Goal: Task Accomplishment & Management: Complete application form

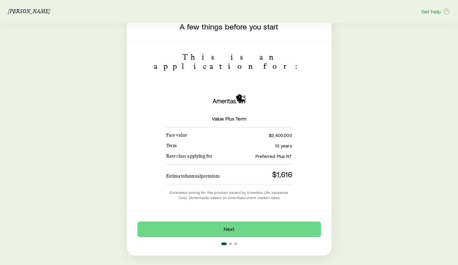
scroll to position [33, 0]
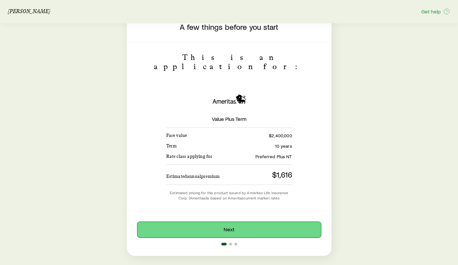
click at [215, 222] on button "Next" at bounding box center [229, 230] width 184 height 16
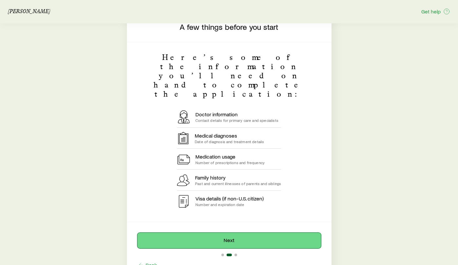
click at [214, 233] on button "Next" at bounding box center [229, 241] width 184 height 16
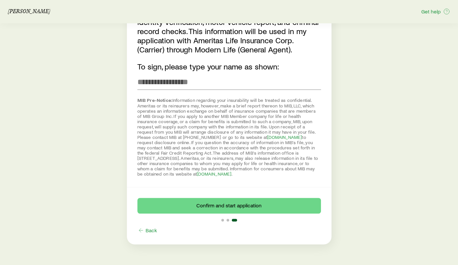
scroll to position [179, 0]
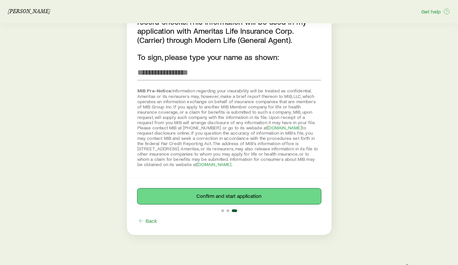
click at [217, 188] on button "Confirm and start application" at bounding box center [229, 196] width 184 height 16
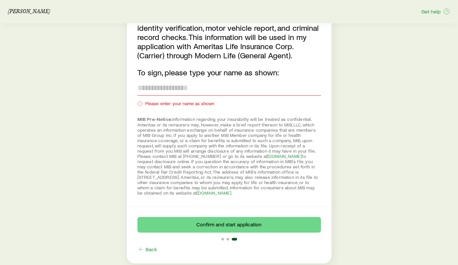
scroll to position [171, 0]
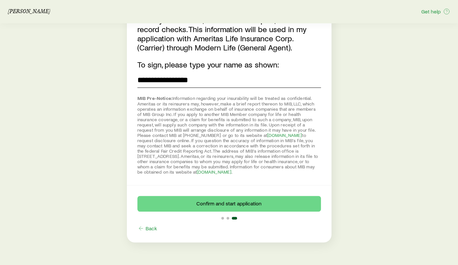
type input "**********"
click at [71, 113] on div "**********" at bounding box center [229, 57] width 430 height 369
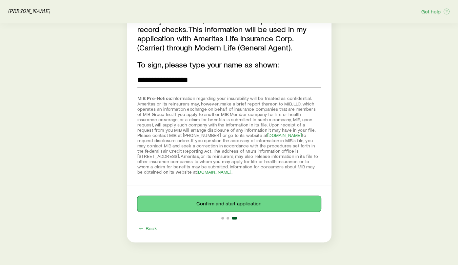
click at [195, 201] on button "Confirm and start application" at bounding box center [229, 204] width 184 height 16
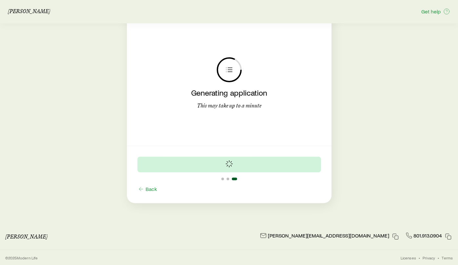
scroll to position [0, 0]
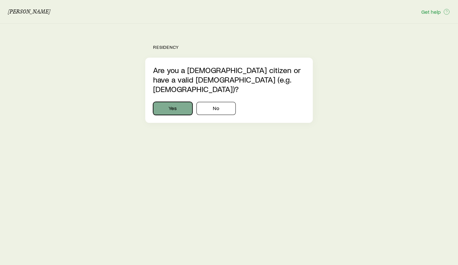
click at [169, 102] on button "Yes" at bounding box center [172, 108] width 39 height 13
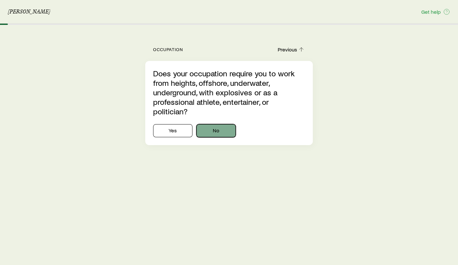
click at [226, 124] on button "No" at bounding box center [215, 130] width 39 height 13
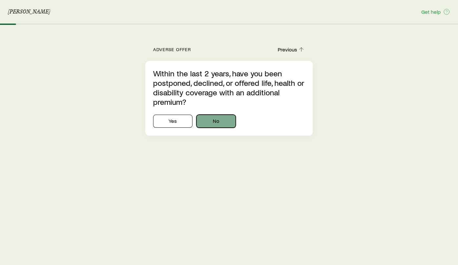
click at [226, 123] on button "No" at bounding box center [215, 121] width 39 height 13
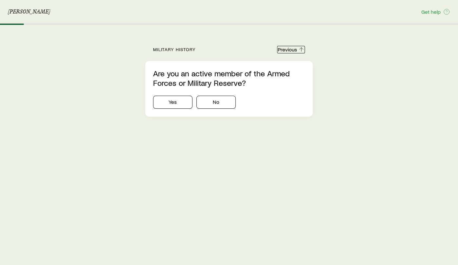
click at [285, 53] on button "Previous" at bounding box center [291, 50] width 28 height 8
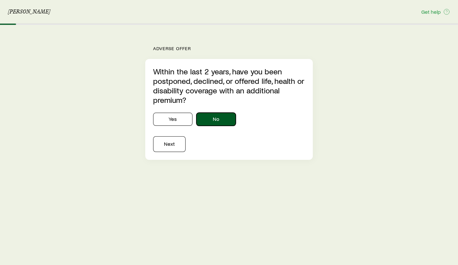
click at [226, 113] on button "No" at bounding box center [215, 119] width 39 height 13
click at [175, 144] on button "Next" at bounding box center [169, 144] width 32 height 16
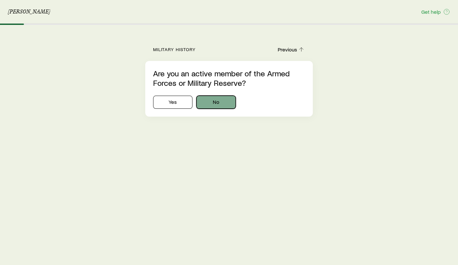
click at [214, 105] on button "No" at bounding box center [215, 102] width 39 height 13
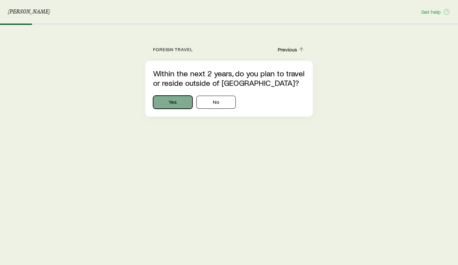
click at [181, 105] on button "Yes" at bounding box center [172, 102] width 39 height 13
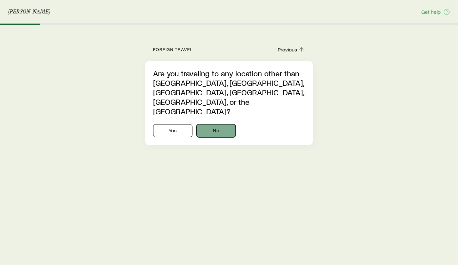
click at [210, 124] on button "No" at bounding box center [215, 130] width 39 height 13
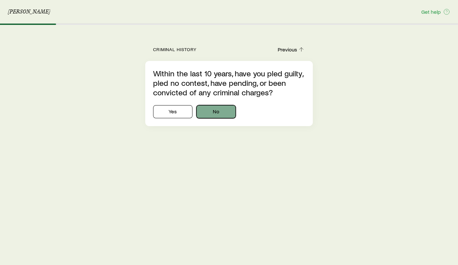
click at [223, 111] on button "No" at bounding box center [215, 111] width 39 height 13
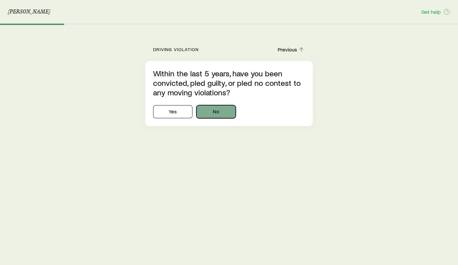
click at [223, 112] on button "No" at bounding box center [215, 111] width 39 height 13
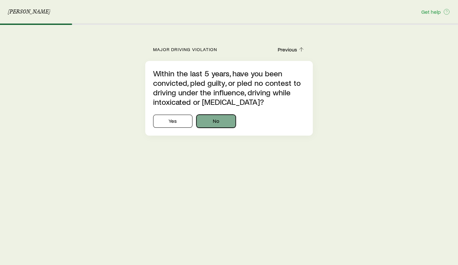
click at [219, 122] on button "No" at bounding box center [215, 121] width 39 height 13
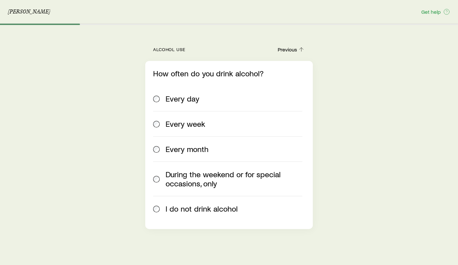
click at [162, 182] on div "During the weekend or for special occasions, only" at bounding box center [227, 179] width 149 height 18
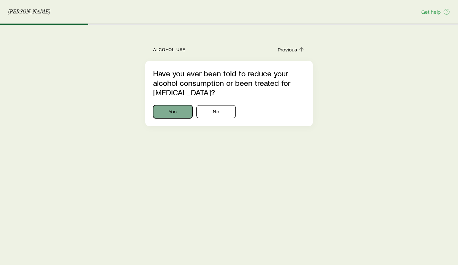
click at [171, 110] on button "Yes" at bounding box center [172, 111] width 39 height 13
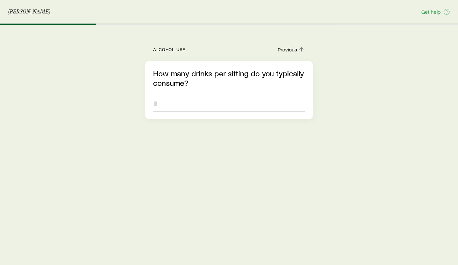
click at [168, 108] on input "tel" at bounding box center [229, 104] width 152 height 16
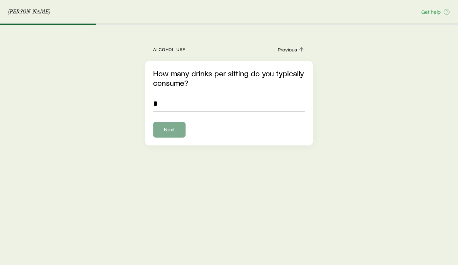
type input "*"
click at [169, 127] on button "Next" at bounding box center [169, 130] width 32 height 16
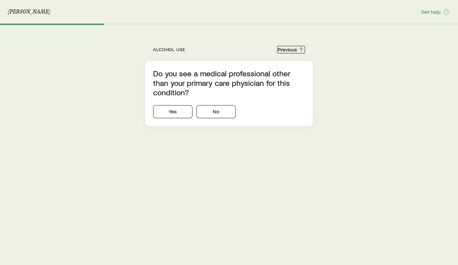
click at [287, 50] on button "Previous" at bounding box center [291, 50] width 28 height 8
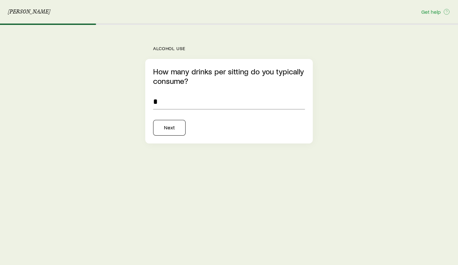
click at [287, 50] on div "Alcohol Use" at bounding box center [229, 48] width 168 height 5
click at [168, 127] on button "Next" at bounding box center [169, 128] width 32 height 16
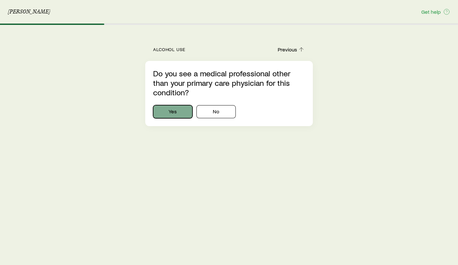
click at [173, 114] on button "Yes" at bounding box center [172, 111] width 39 height 13
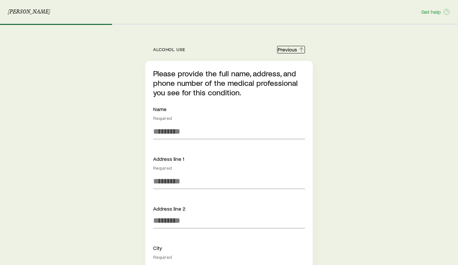
click at [281, 48] on button "Previous" at bounding box center [291, 50] width 28 height 8
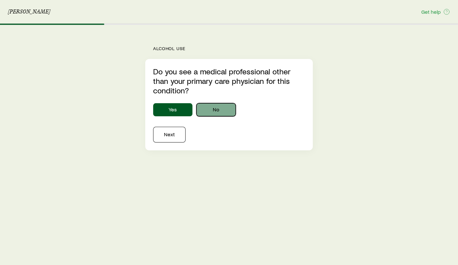
click at [222, 110] on button "No" at bounding box center [215, 109] width 39 height 13
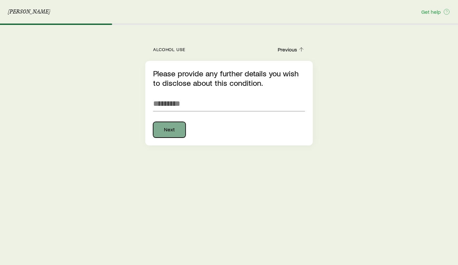
click at [173, 127] on button "Next" at bounding box center [169, 130] width 32 height 16
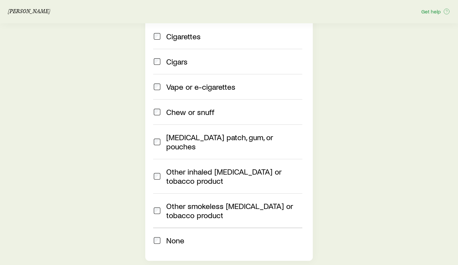
scroll to position [73, 0]
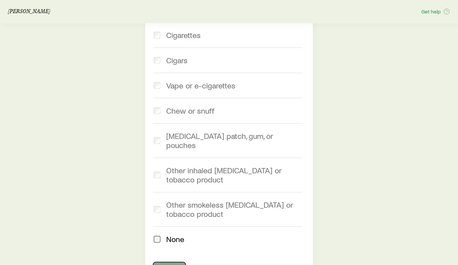
click at [168, 262] on button "Next" at bounding box center [169, 270] width 32 height 16
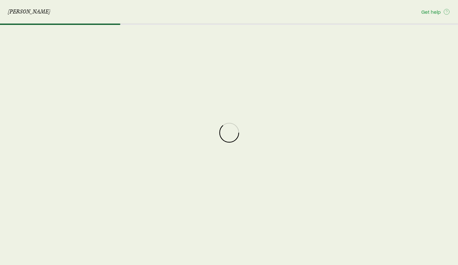
scroll to position [0, 0]
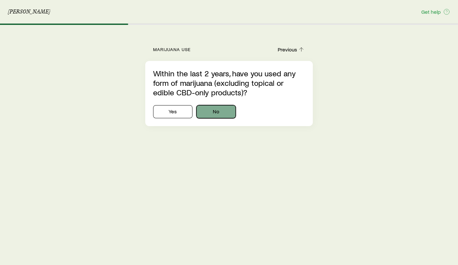
click at [209, 114] on button "No" at bounding box center [215, 111] width 39 height 13
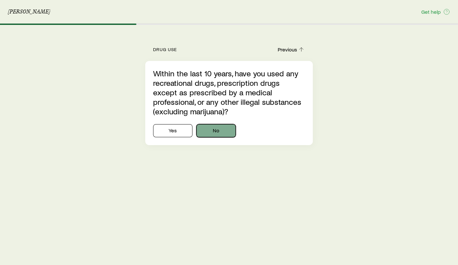
click at [215, 129] on button "No" at bounding box center [215, 130] width 39 height 13
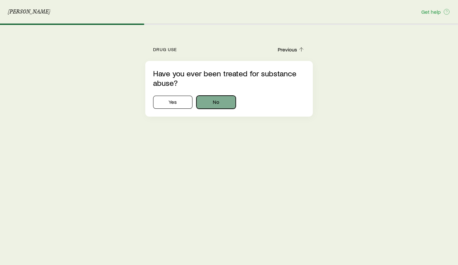
click at [222, 105] on button "No" at bounding box center [215, 102] width 39 height 13
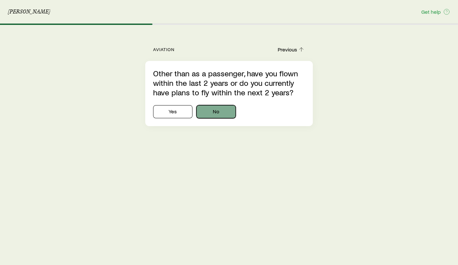
click at [221, 109] on button "No" at bounding box center [215, 111] width 39 height 13
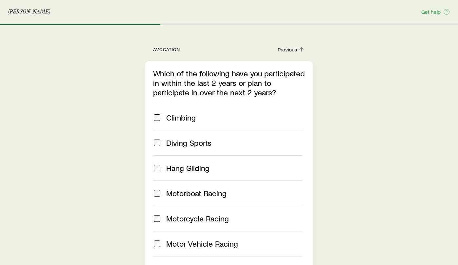
click at [221, 109] on label "Climbing" at bounding box center [227, 117] width 149 height 25
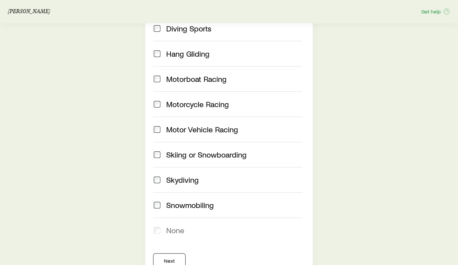
scroll to position [141, 0]
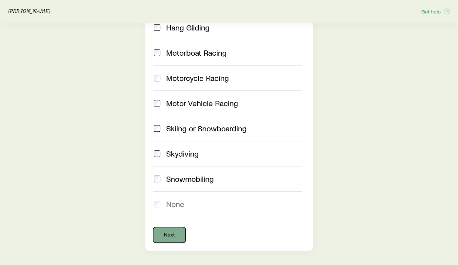
click at [165, 232] on button "Next" at bounding box center [169, 235] width 32 height 16
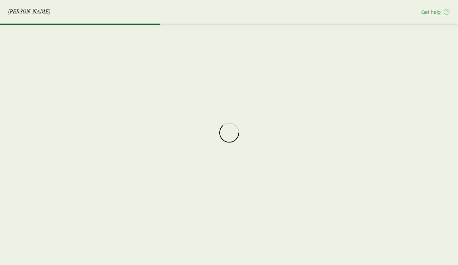
scroll to position [0, 0]
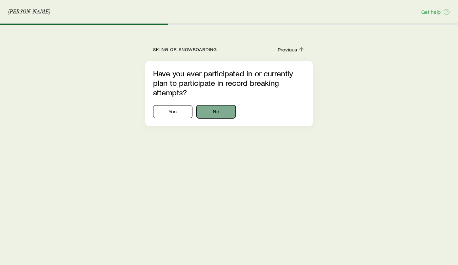
click at [215, 113] on button "No" at bounding box center [215, 111] width 39 height 13
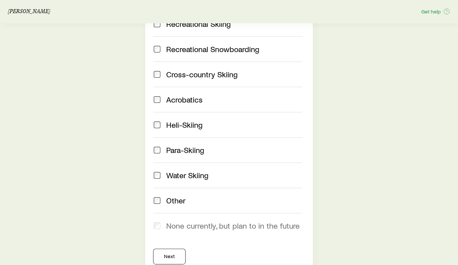
scroll to position [106, 0]
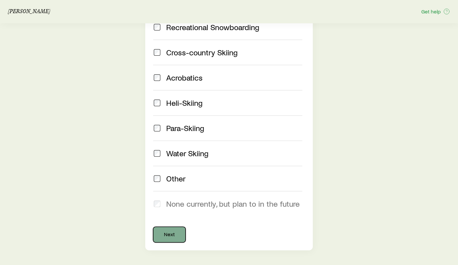
click at [170, 233] on button "Next" at bounding box center [169, 235] width 32 height 16
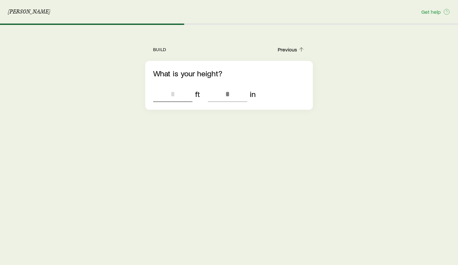
click at [174, 93] on input "ft" at bounding box center [172, 94] width 39 height 16
type input "*"
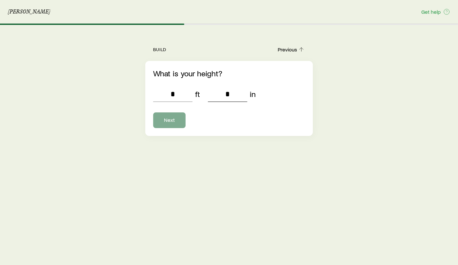
type input "*"
click at [169, 117] on button "Next" at bounding box center [169, 120] width 32 height 16
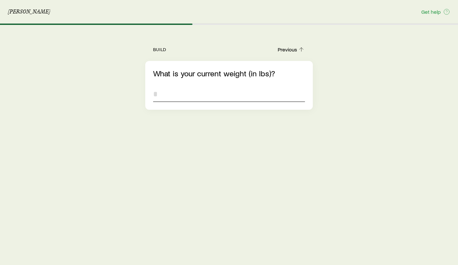
click at [168, 95] on input "tel" at bounding box center [229, 94] width 152 height 16
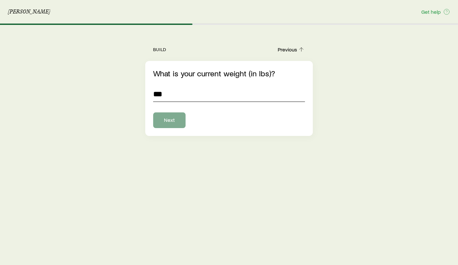
type input "***"
click at [177, 123] on button "Next" at bounding box center [169, 120] width 32 height 16
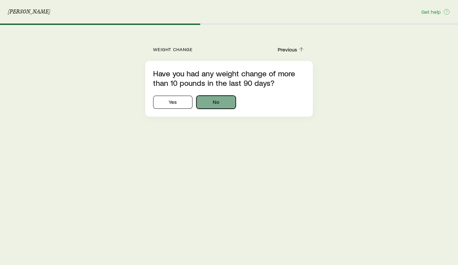
click at [213, 102] on button "No" at bounding box center [215, 102] width 39 height 13
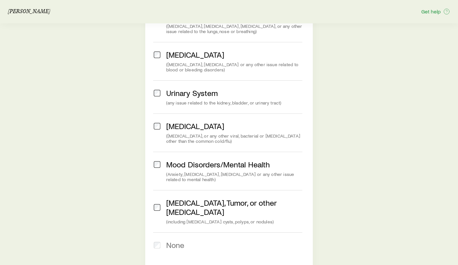
scroll to position [421, 0]
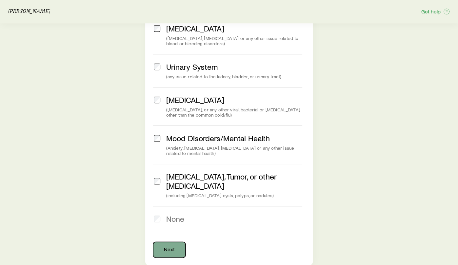
click at [164, 242] on button "Next" at bounding box center [169, 250] width 32 height 16
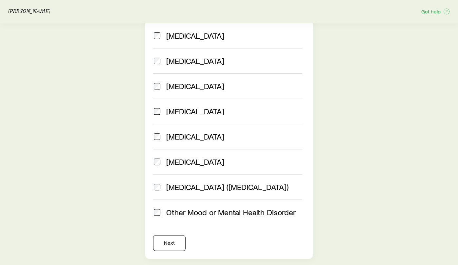
scroll to position [141, 0]
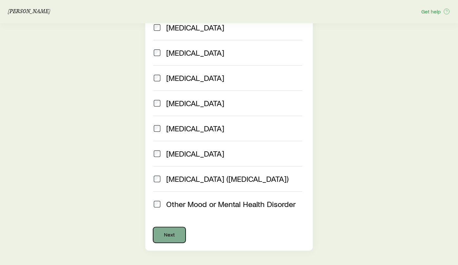
click at [172, 233] on button "Next" at bounding box center [169, 235] width 32 height 16
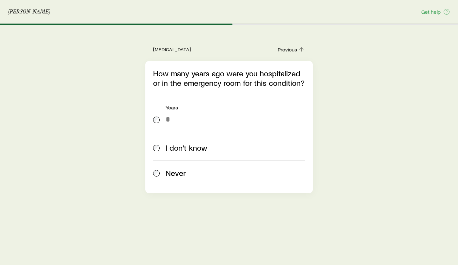
click at [158, 170] on div "Never" at bounding box center [229, 172] width 152 height 25
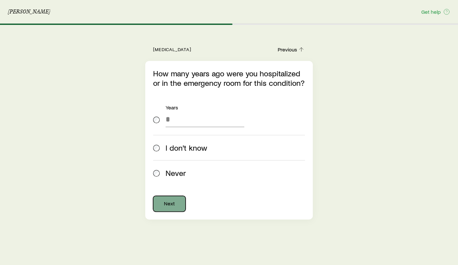
click at [162, 202] on button "Next" at bounding box center [169, 204] width 32 height 16
click at [163, 200] on button "Next" at bounding box center [169, 204] width 32 height 16
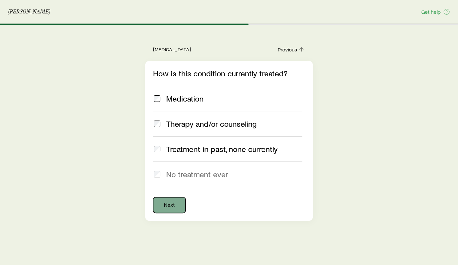
click at [175, 203] on button "Next" at bounding box center [169, 205] width 32 height 16
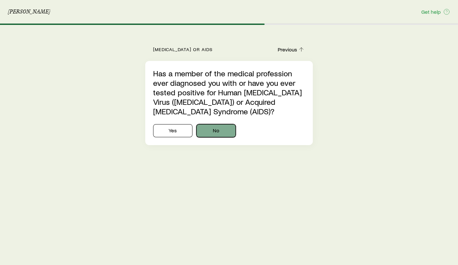
click at [218, 132] on button "No" at bounding box center [215, 130] width 39 height 13
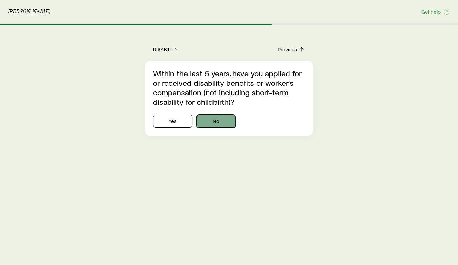
click at [222, 119] on button "No" at bounding box center [215, 121] width 39 height 13
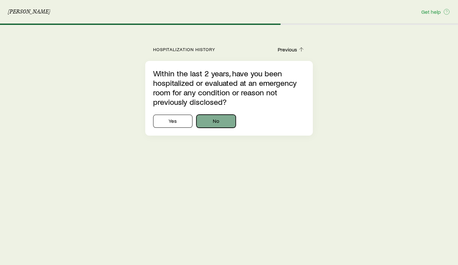
click at [220, 124] on button "No" at bounding box center [215, 121] width 39 height 13
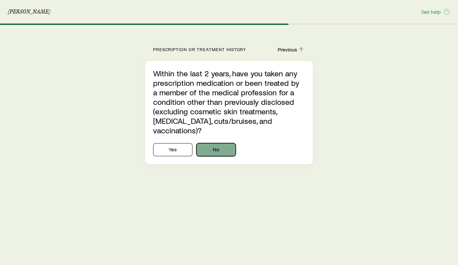
click at [216, 143] on button "No" at bounding box center [215, 149] width 39 height 13
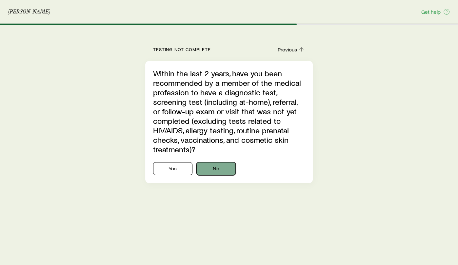
click at [213, 168] on button "No" at bounding box center [215, 168] width 39 height 13
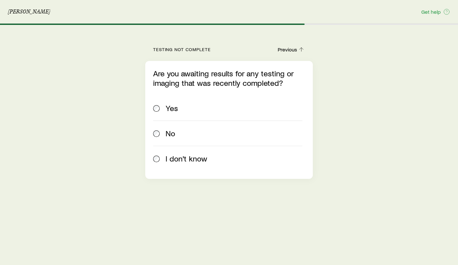
click at [163, 131] on div "No" at bounding box center [227, 133] width 149 height 9
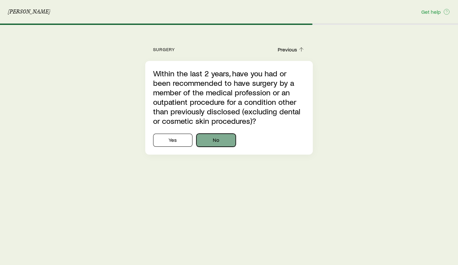
click at [222, 140] on button "No" at bounding box center [215, 140] width 39 height 13
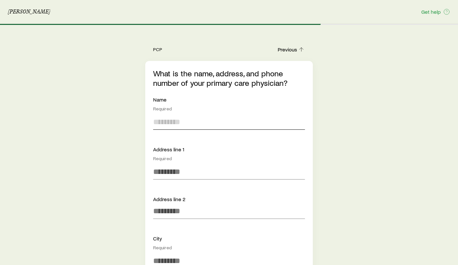
click at [189, 126] on input at bounding box center [229, 122] width 152 height 16
type input "**********"
click at [160, 175] on input at bounding box center [229, 172] width 152 height 16
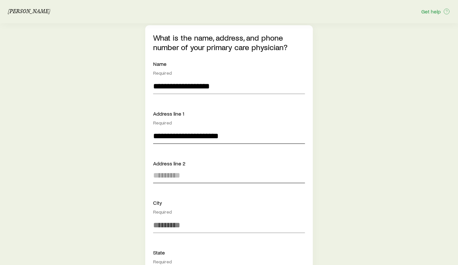
scroll to position [37, 0]
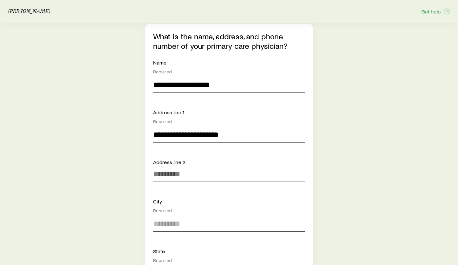
type input "**********"
click at [160, 225] on input at bounding box center [229, 224] width 152 height 16
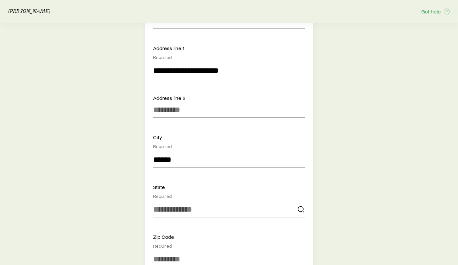
scroll to position [107, 0]
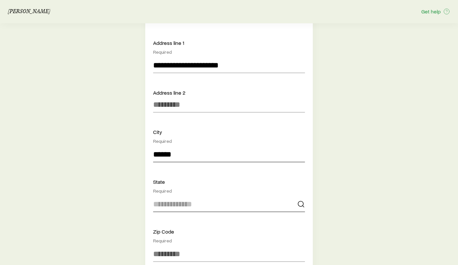
type input "******"
click at [173, 204] on input at bounding box center [229, 204] width 152 height 16
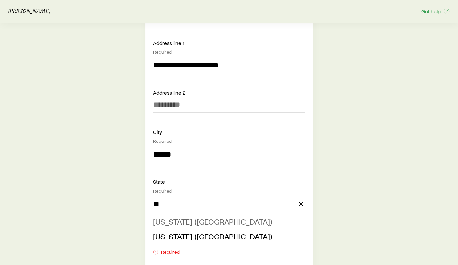
click at [175, 219] on span "[US_STATE] ([GEOGRAPHIC_DATA])" at bounding box center [212, 222] width 119 height 10
type input "**********"
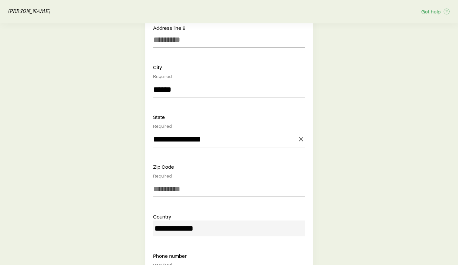
scroll to position [186, 0]
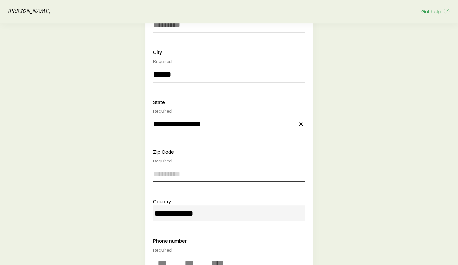
click at [174, 171] on input at bounding box center [229, 174] width 152 height 16
type input "*****"
click at [223, 187] on div "**********" at bounding box center [229, 88] width 152 height 412
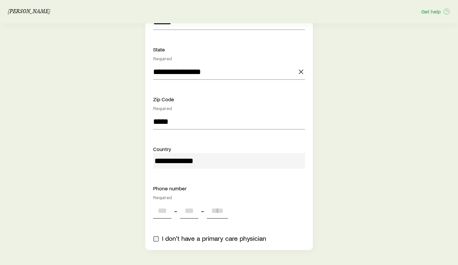
click at [162, 211] on input "tel" at bounding box center [162, 211] width 18 height 16
type input "*"
type input "***"
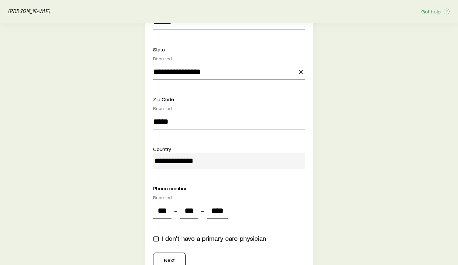
scroll to position [265, 0]
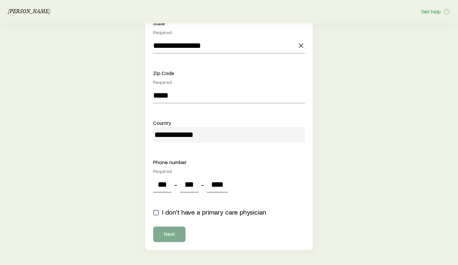
type input "****"
click at [172, 236] on button "Next" at bounding box center [169, 234] width 32 height 16
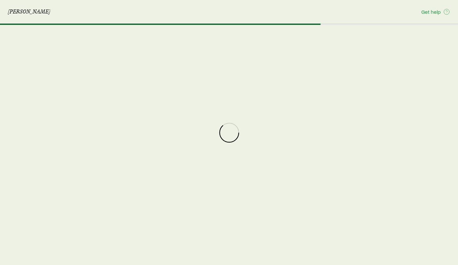
scroll to position [0, 0]
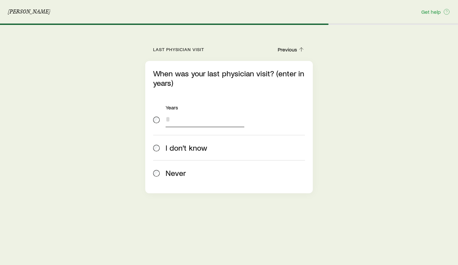
click at [185, 120] on input "tel" at bounding box center [205, 119] width 79 height 16
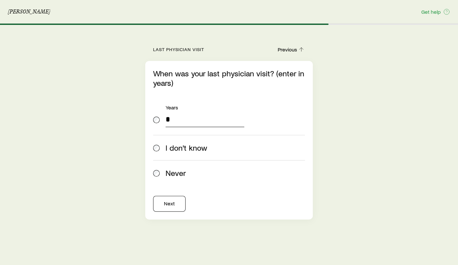
type input "*"
click at [167, 206] on button "Next" at bounding box center [169, 204] width 32 height 16
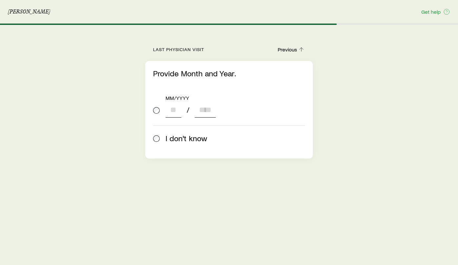
click at [173, 112] on input at bounding box center [174, 110] width 16 height 16
type input "**"
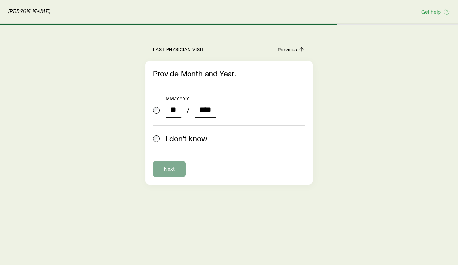
type input "****"
click at [163, 170] on button "Next" at bounding box center [169, 169] width 32 height 16
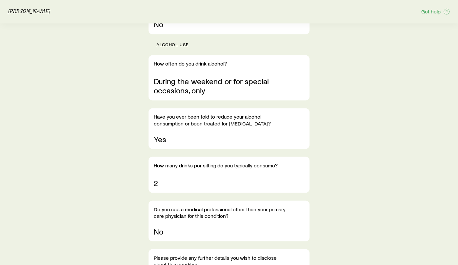
scroll to position [720, 0]
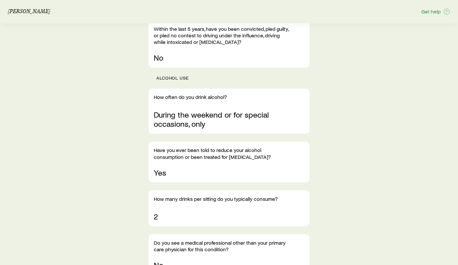
scroll to position [682, 0]
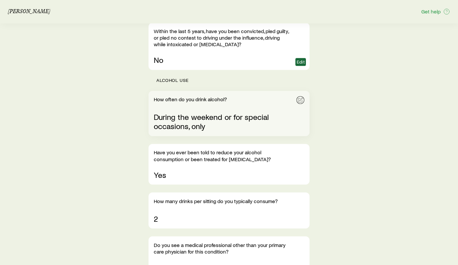
click at [301, 97] on icon "button" at bounding box center [300, 99] width 5 height 5
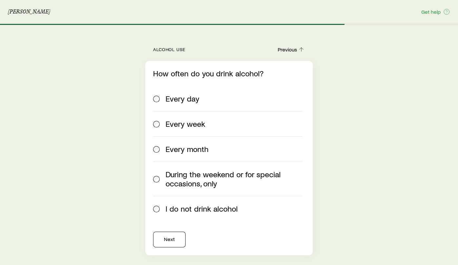
scroll to position [5, 0]
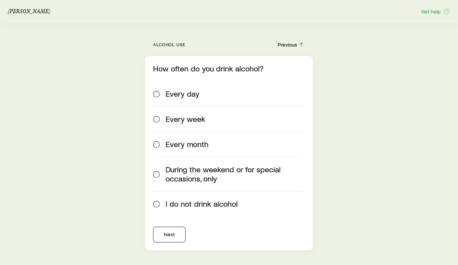
click at [155, 89] on span at bounding box center [156, 93] width 7 height 9
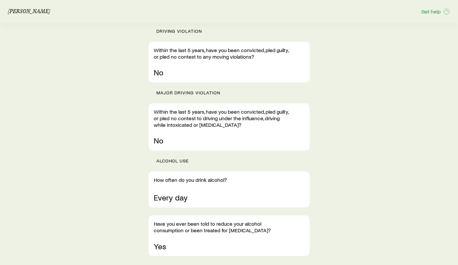
scroll to position [602, 0]
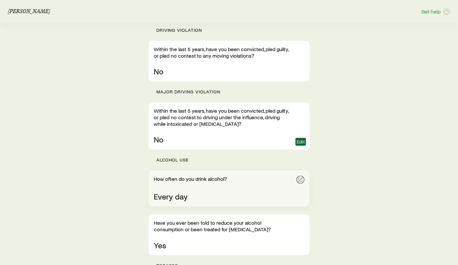
click at [301, 177] on icon "button" at bounding box center [300, 179] width 5 height 5
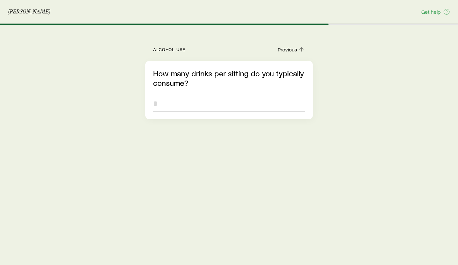
click at [158, 108] on input "tel" at bounding box center [229, 104] width 152 height 16
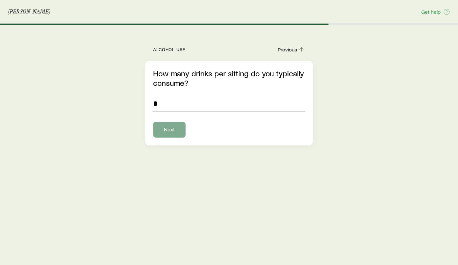
type input "*"
click at [165, 124] on button "Next" at bounding box center [169, 130] width 32 height 16
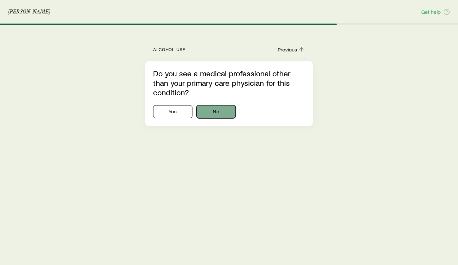
click at [212, 113] on button "No" at bounding box center [215, 111] width 39 height 13
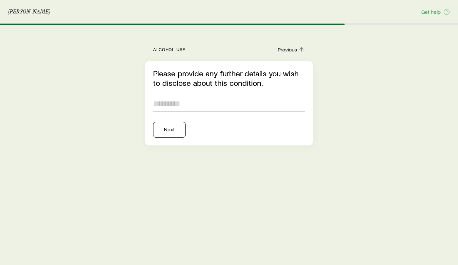
click at [190, 107] on input at bounding box center [229, 104] width 152 height 16
type input "*"
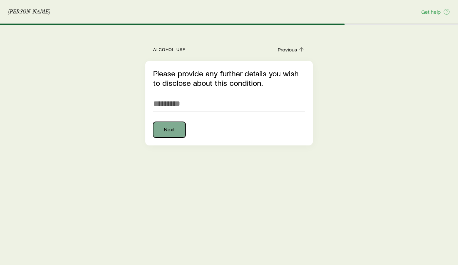
click at [176, 131] on button "Next" at bounding box center [169, 130] width 32 height 16
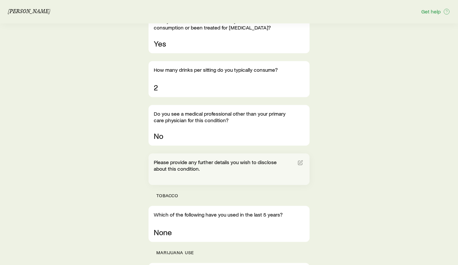
scroll to position [805, 0]
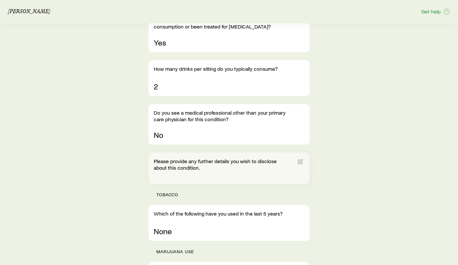
click at [180, 158] on p "Please provide any further details you wish to disclose about this condition." at bounding box center [221, 164] width 135 height 13
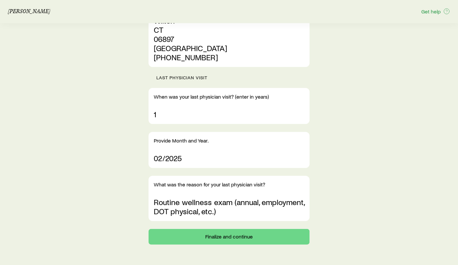
scroll to position [2607, 0]
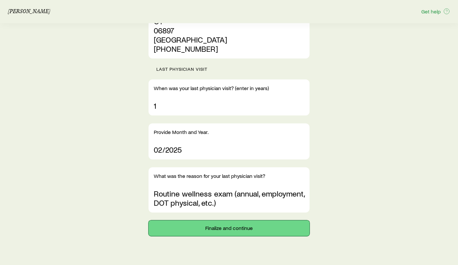
click at [243, 221] on button "Finalize and continue" at bounding box center [228, 229] width 161 height 16
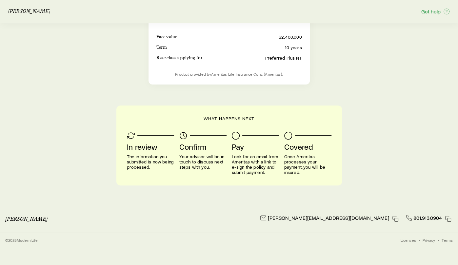
scroll to position [0, 0]
